Goal: Browse casually: Explore the website without a specific task or goal

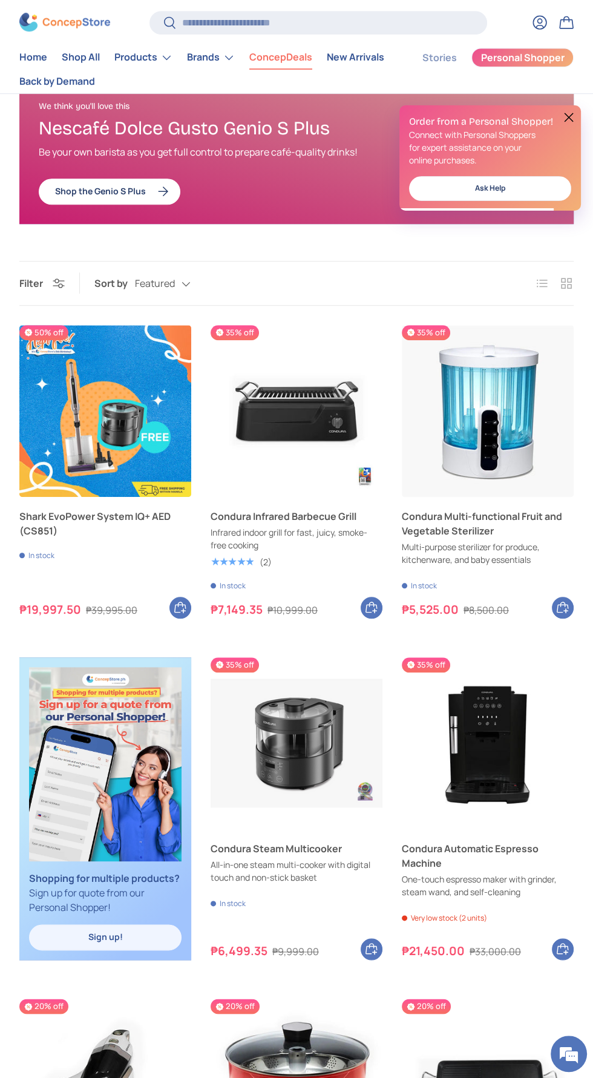
click at [378, 54] on link "New Arrivals" at bounding box center [355, 58] width 57 height 24
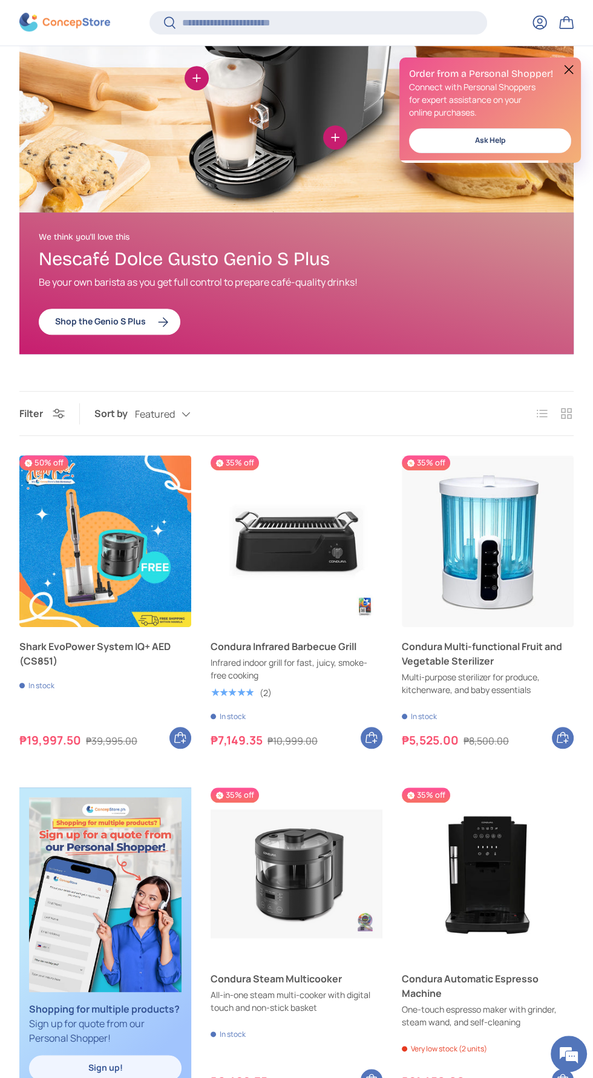
scroll to position [503, 0]
